Goal: Transaction & Acquisition: Obtain resource

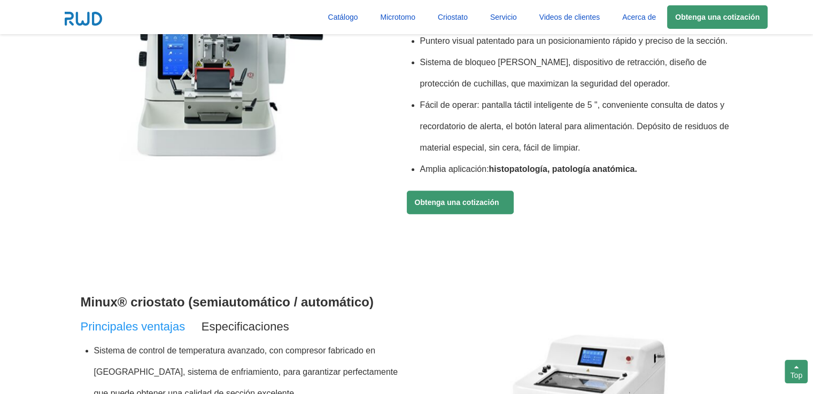
scroll to position [641, 0]
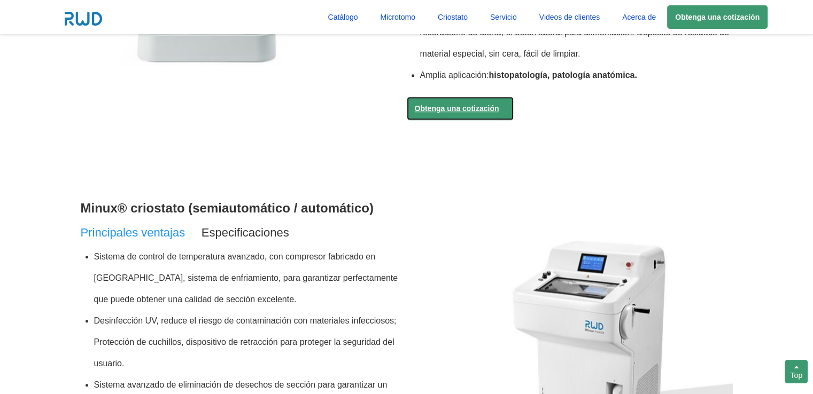
click at [477, 113] on link "Obtenga una cotización" at bounding box center [460, 109] width 107 height 24
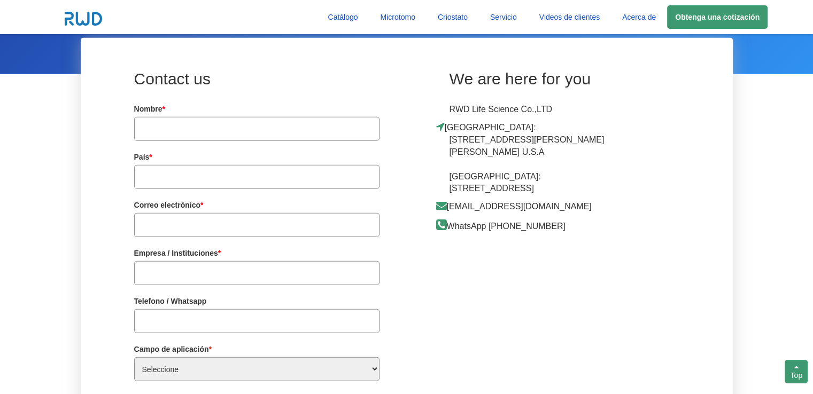
scroll to position [2753, 0]
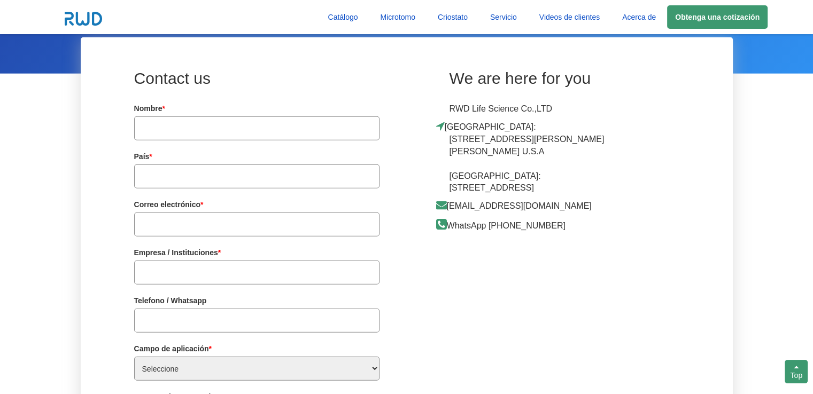
click at [244, 125] on input "text" at bounding box center [256, 129] width 245 height 24
type input "[PERSON_NAME]"
type input "[GEOGRAPHIC_DATA]"
click at [202, 225] on input "text" at bounding box center [256, 225] width 245 height 24
type input "[EMAIL_ADDRESS][DOMAIN_NAME]"
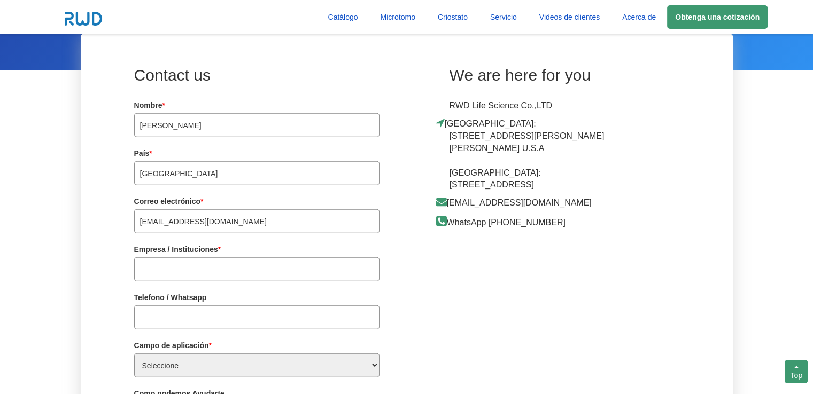
scroll to position [2806, 0]
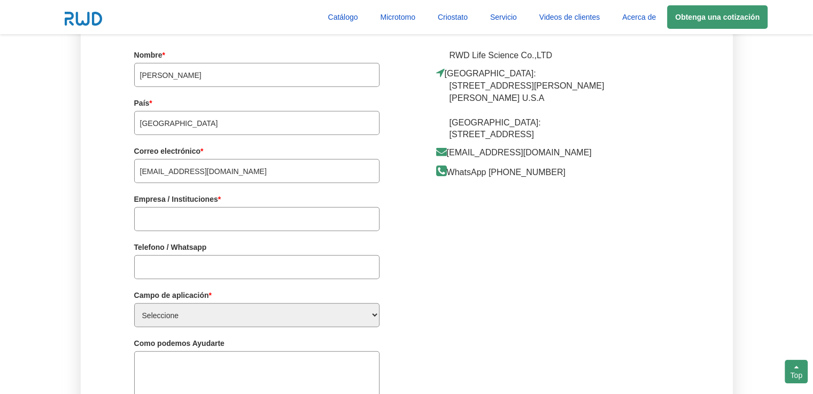
click at [198, 220] on input "text" at bounding box center [256, 219] width 245 height 24
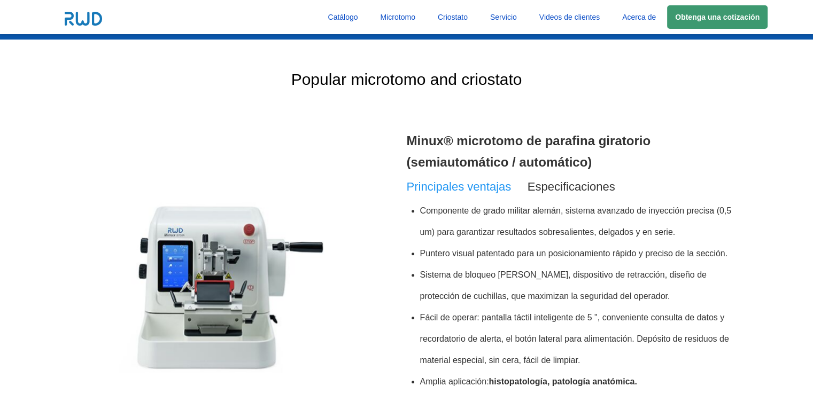
scroll to position [388, 0]
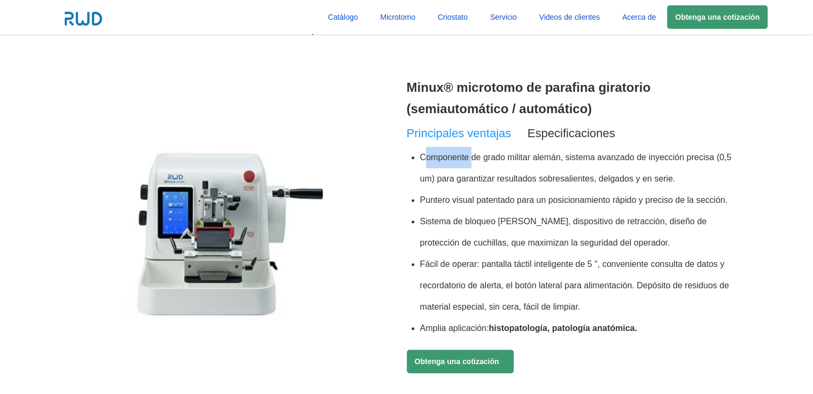
drag, startPoint x: 424, startPoint y: 157, endPoint x: 472, endPoint y: 159, distance: 48.7
click at [472, 159] on li "Componente de grado militar alemán, sistema avanzado de inyección precisa (0,5 …" at bounding box center [576, 168] width 313 height 43
click at [536, 249] on li "Sistema de bloqueo [PERSON_NAME], dispositivo de retracción, diseño de protecci…" at bounding box center [576, 232] width 313 height 43
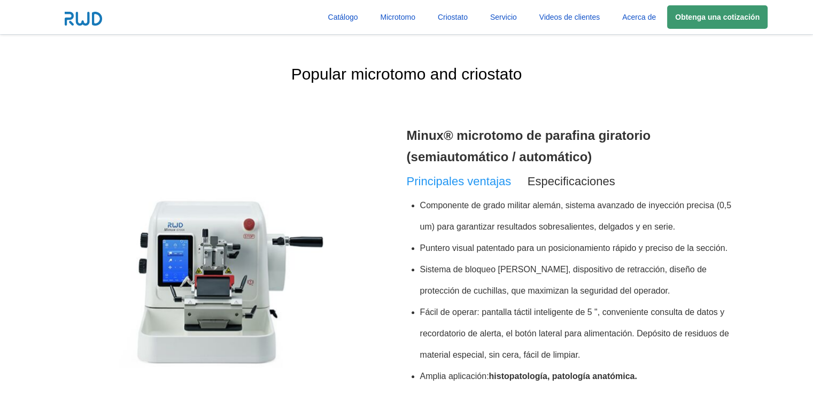
scroll to position [335, 0]
